Goal: Task Accomplishment & Management: Use online tool/utility

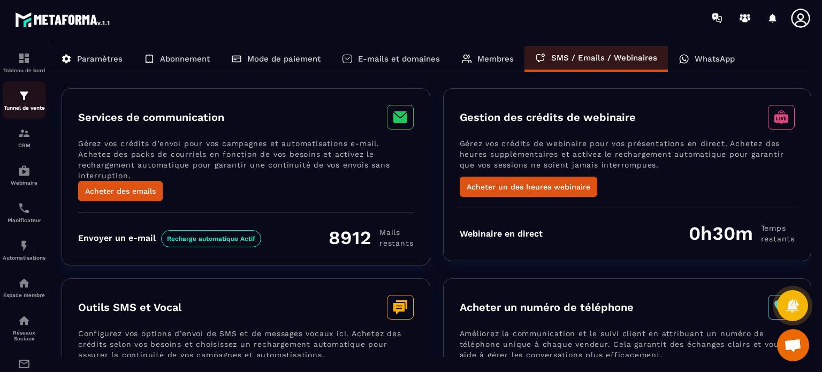
click at [21, 95] on img at bounding box center [24, 95] width 13 height 13
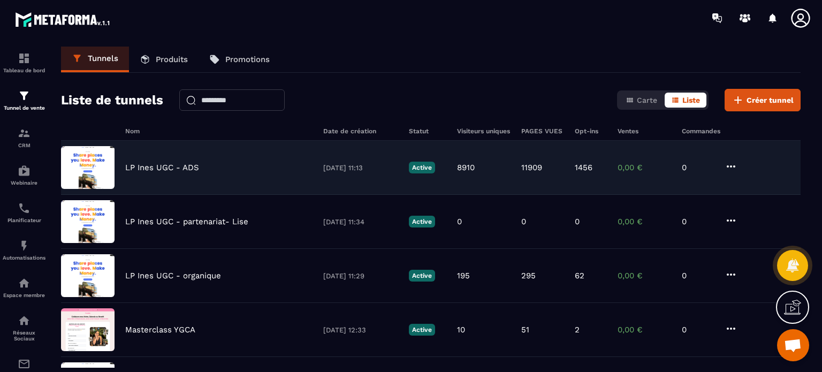
click at [164, 195] on div "LP [PERSON_NAME] UGC - ADS [DATE] 11:13 Active 8910 11909 1456 0,00 € 0" at bounding box center [430, 222] width 739 height 54
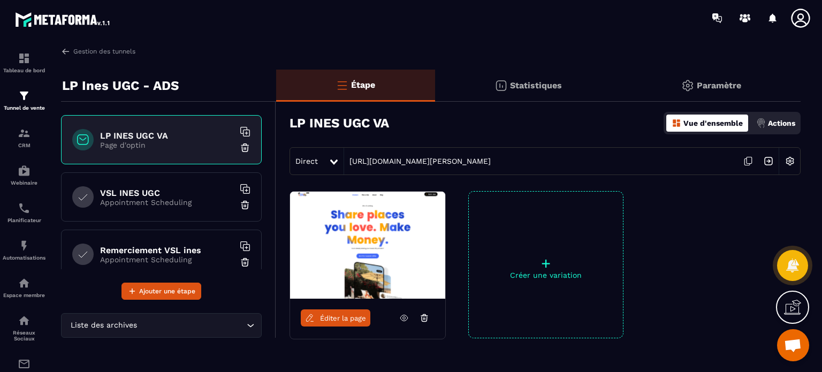
click at [353, 312] on link "Éditer la page" at bounding box center [336, 317] width 70 height 17
